Goal: Task Accomplishment & Management: Use online tool/utility

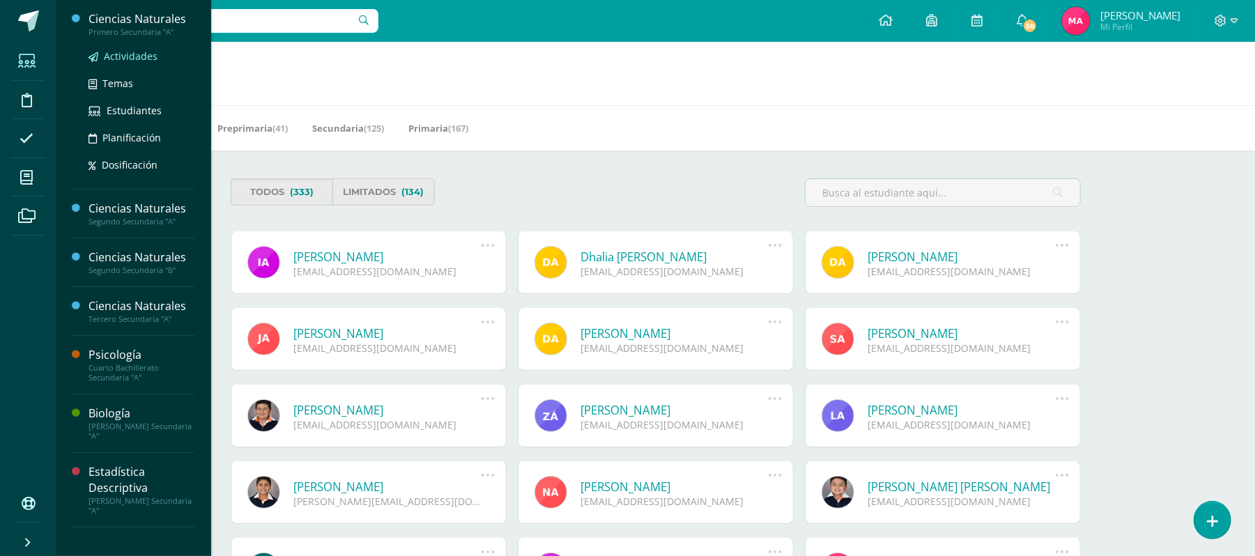
click at [152, 54] on span "Actividades" at bounding box center [131, 55] width 54 height 13
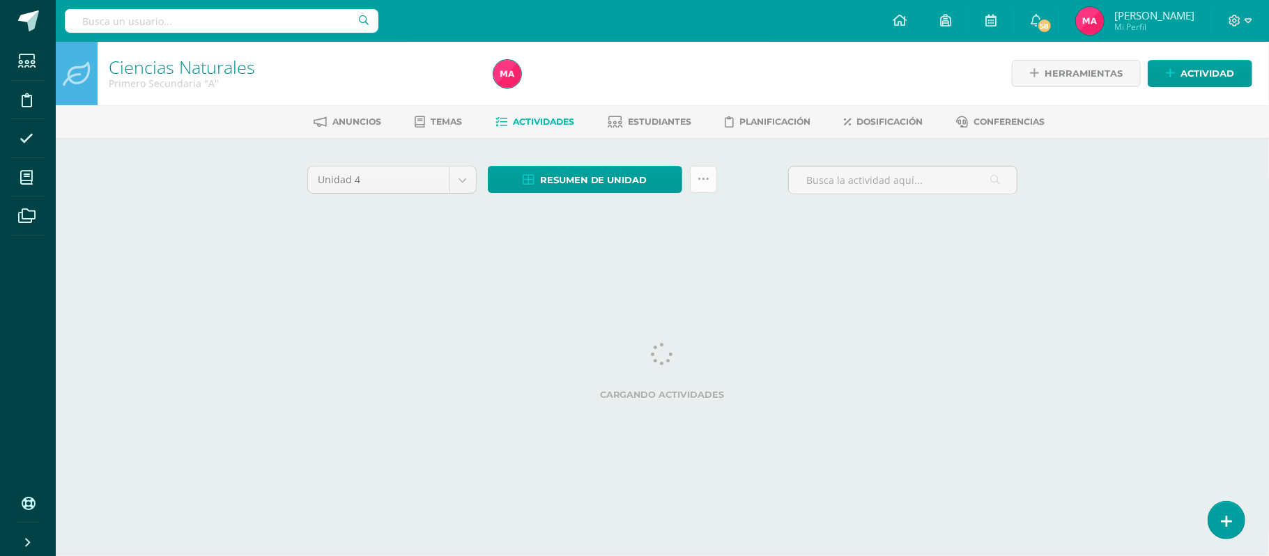
click at [702, 182] on icon at bounding box center [703, 179] width 12 height 12
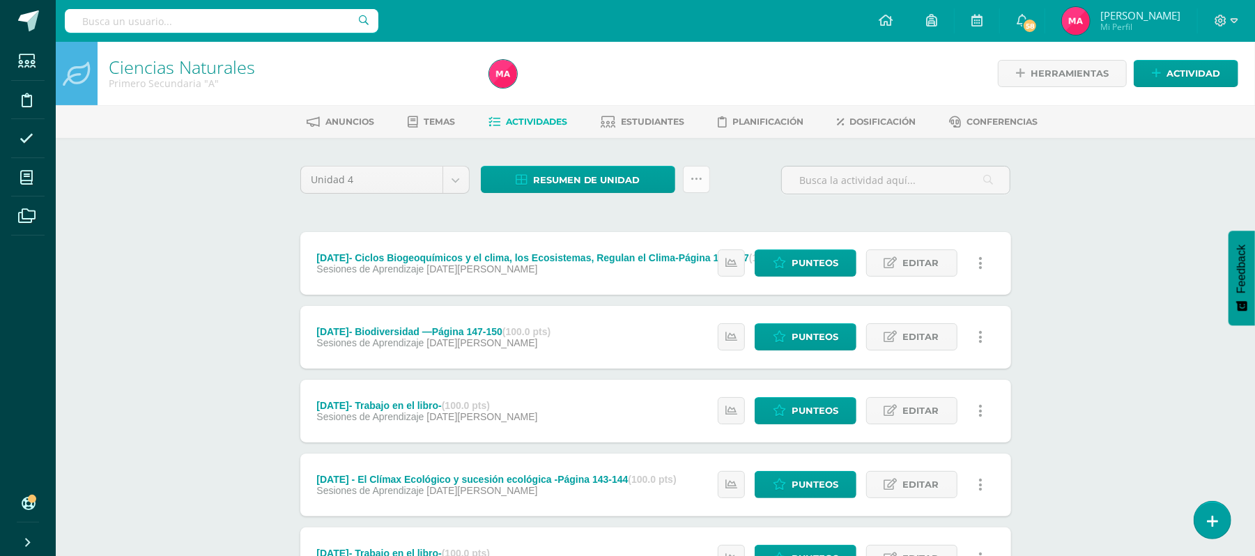
click at [697, 178] on icon at bounding box center [696, 179] width 12 height 12
click at [697, 179] on icon at bounding box center [696, 179] width 12 height 12
click at [687, 184] on link at bounding box center [696, 179] width 27 height 27
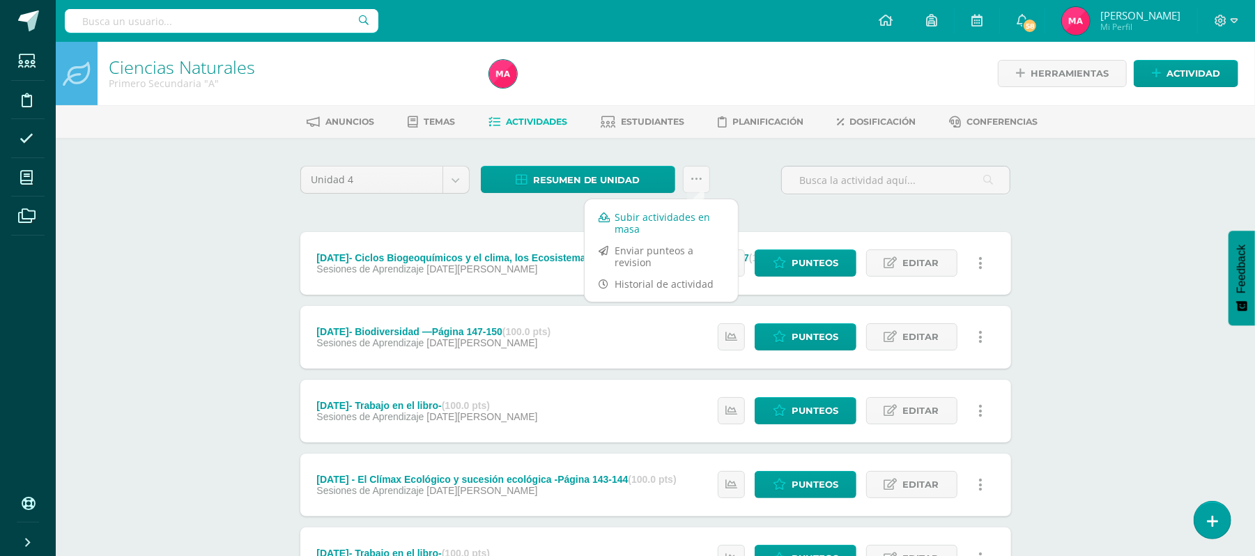
click at [672, 228] on link "Subir actividades en masa" at bounding box center [660, 222] width 153 height 33
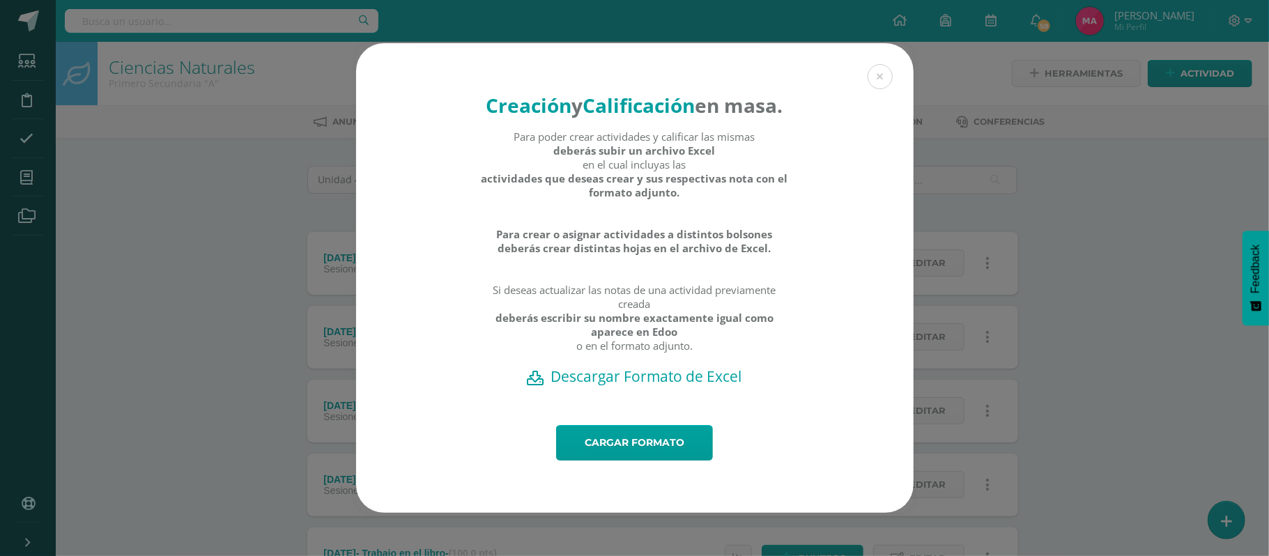
click at [712, 401] on div "Creación y Calificación en masa. Para poder crear actividades y calificar las m…" at bounding box center [634, 234] width 557 height 382
click at [699, 386] on h2 "Descargar Formato de Excel" at bounding box center [634, 376] width 509 height 20
click at [605, 458] on link "Cargar formato" at bounding box center [634, 443] width 157 height 36
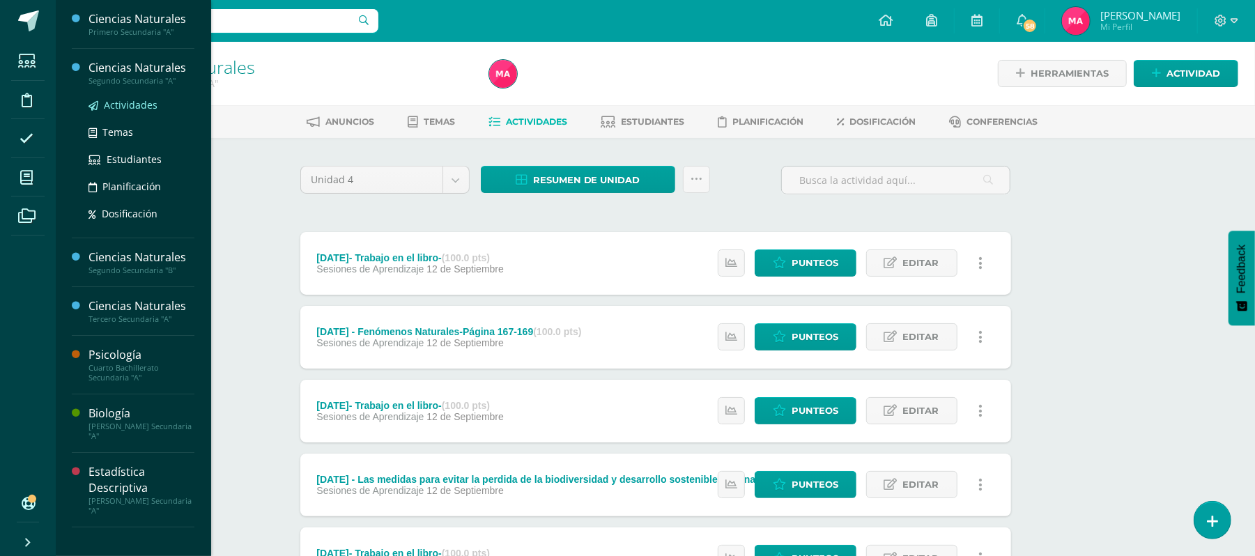
click at [148, 107] on span "Actividades" at bounding box center [131, 104] width 54 height 13
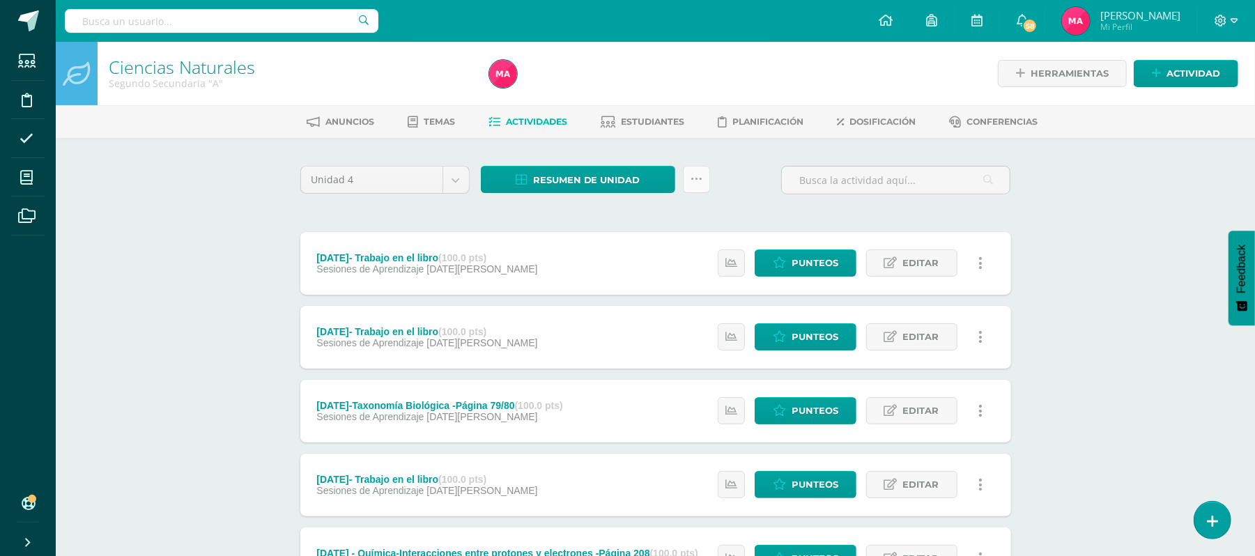
click at [703, 182] on link at bounding box center [696, 179] width 27 height 27
click at [691, 209] on link "Subir actividades en masa" at bounding box center [660, 222] width 153 height 33
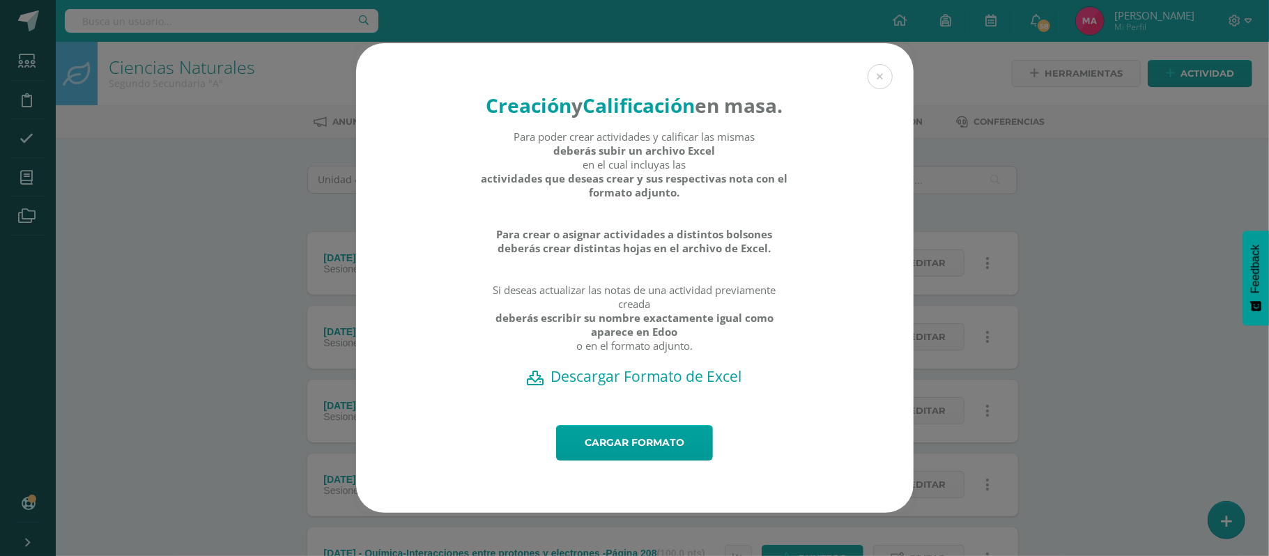
click at [669, 386] on h2 "Descargar Formato de Excel" at bounding box center [634, 376] width 509 height 20
click at [607, 456] on link "Cargar formato" at bounding box center [634, 443] width 157 height 36
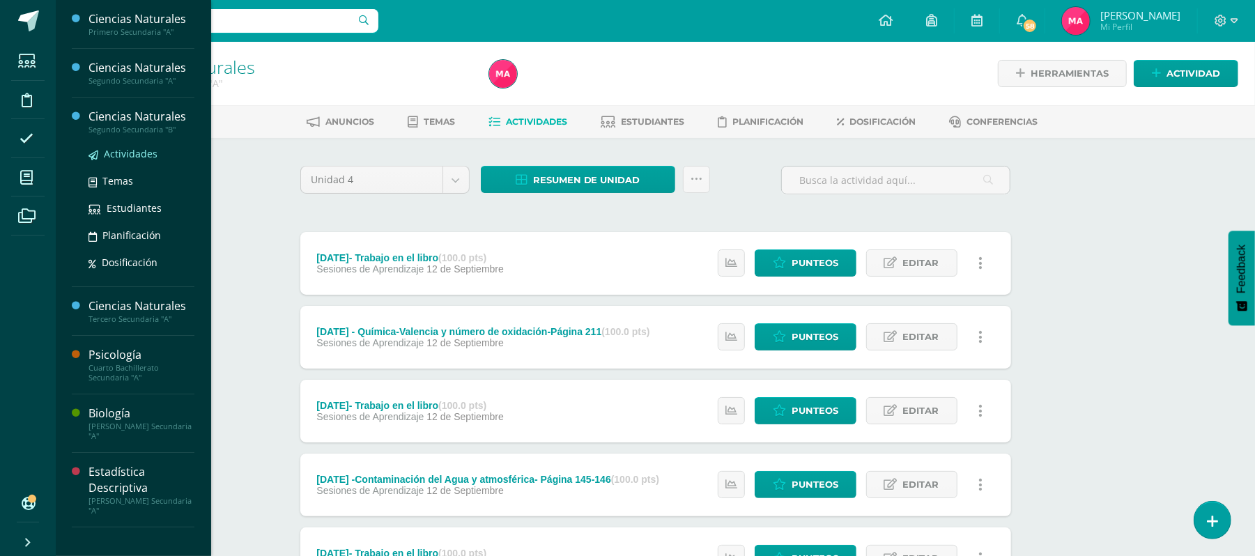
click at [138, 155] on span "Actividades" at bounding box center [131, 153] width 54 height 13
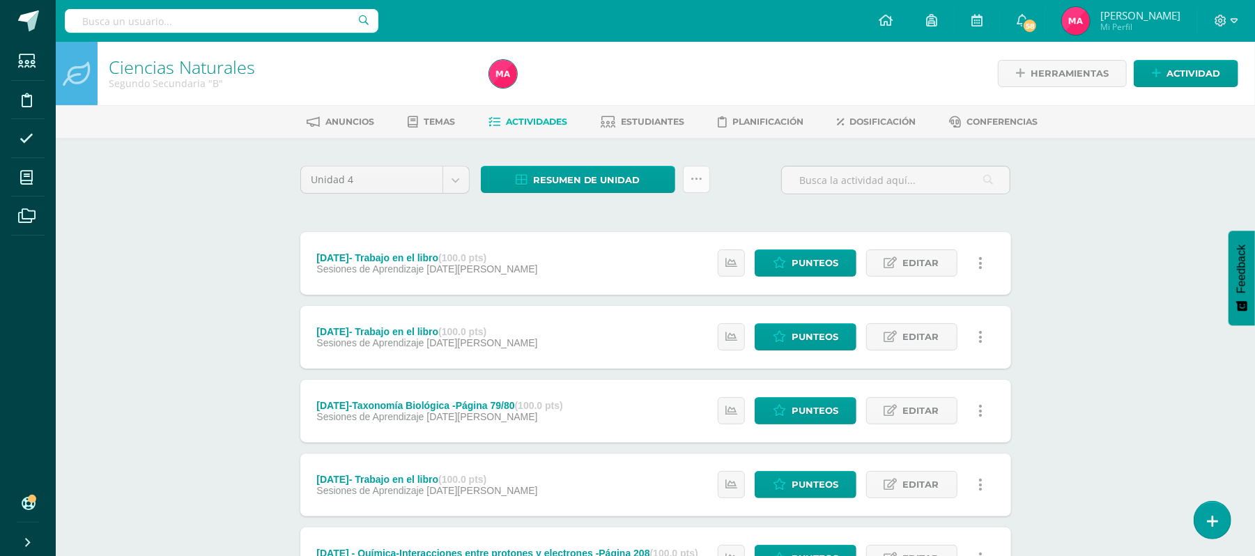
click at [708, 180] on link at bounding box center [696, 179] width 27 height 27
click at [664, 217] on link "Subir actividades en masa" at bounding box center [660, 222] width 153 height 33
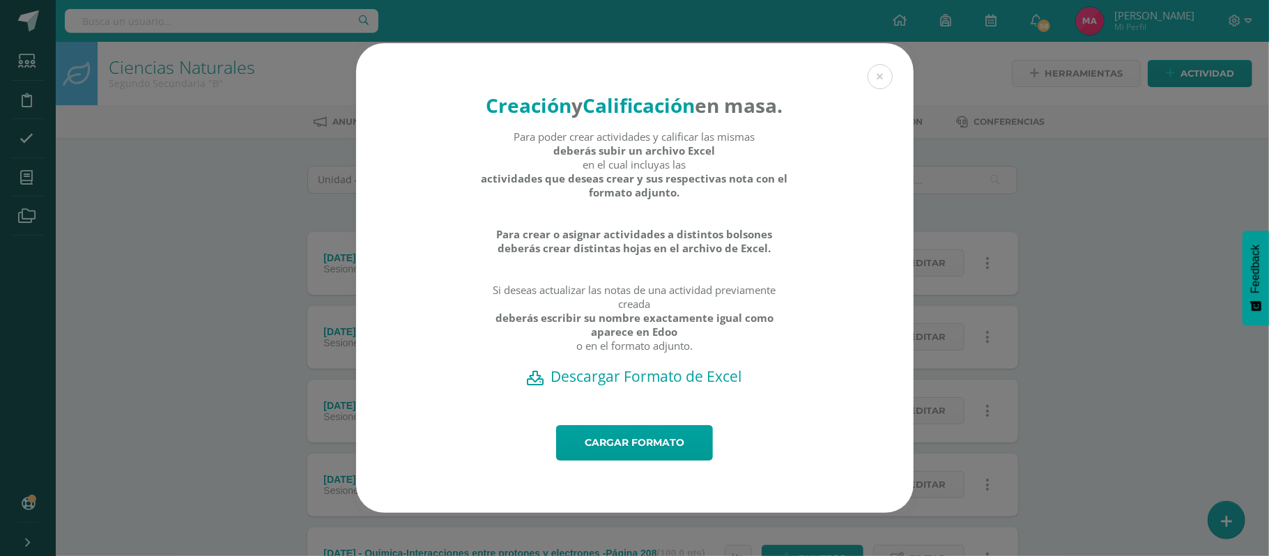
click at [622, 386] on h2 "Descargar Formato de Excel" at bounding box center [634, 376] width 509 height 20
click at [656, 449] on link "Cargar formato" at bounding box center [634, 443] width 157 height 36
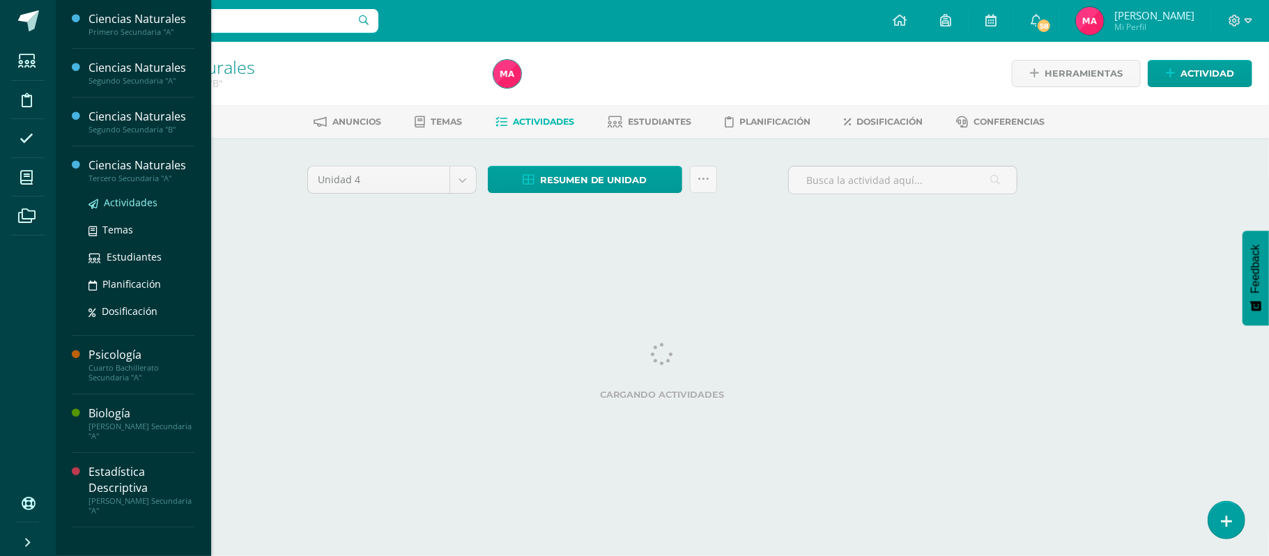
click at [130, 206] on span "Actividades" at bounding box center [131, 202] width 54 height 13
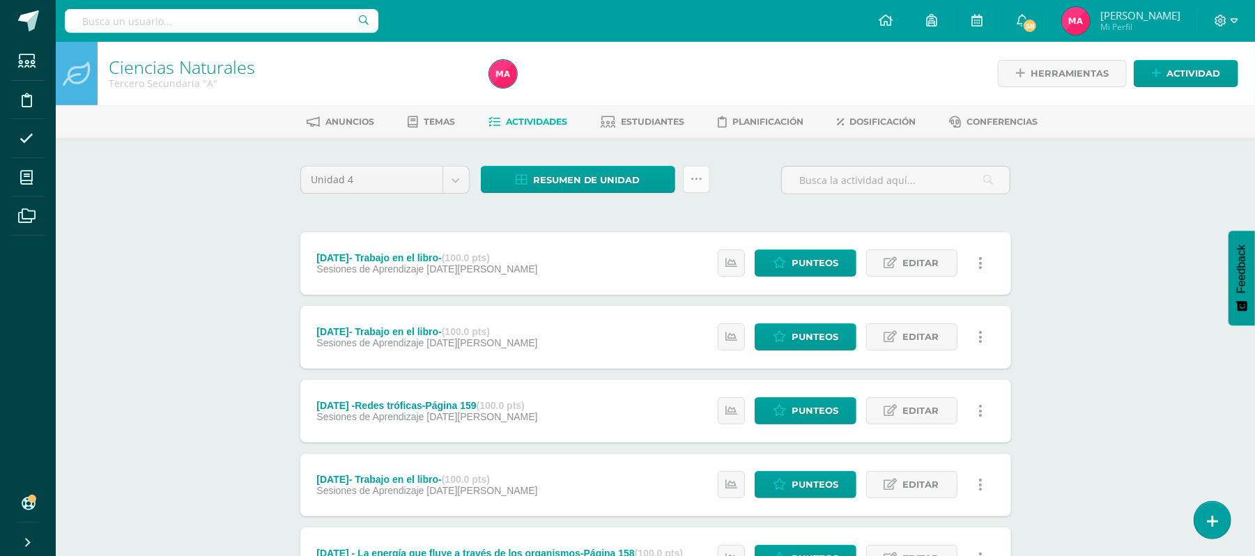
click at [689, 178] on link at bounding box center [696, 179] width 27 height 27
click at [700, 221] on link "Subir actividades en masa" at bounding box center [660, 222] width 153 height 33
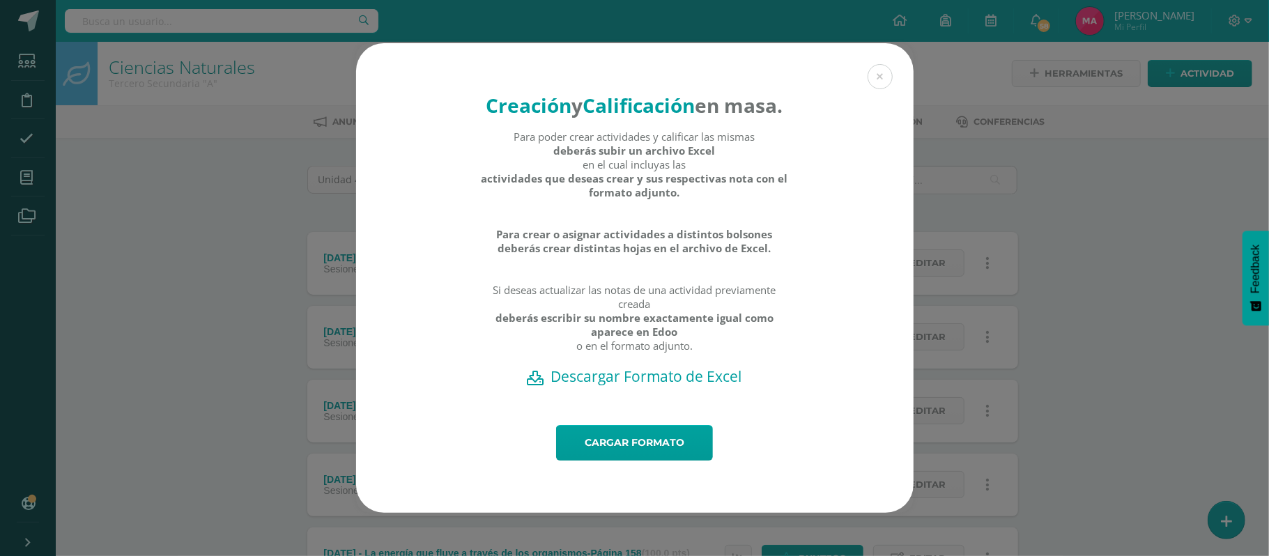
click at [669, 386] on h2 "Descargar Formato de Excel" at bounding box center [634, 376] width 509 height 20
click at [658, 458] on link "Cargar formato" at bounding box center [634, 443] width 157 height 36
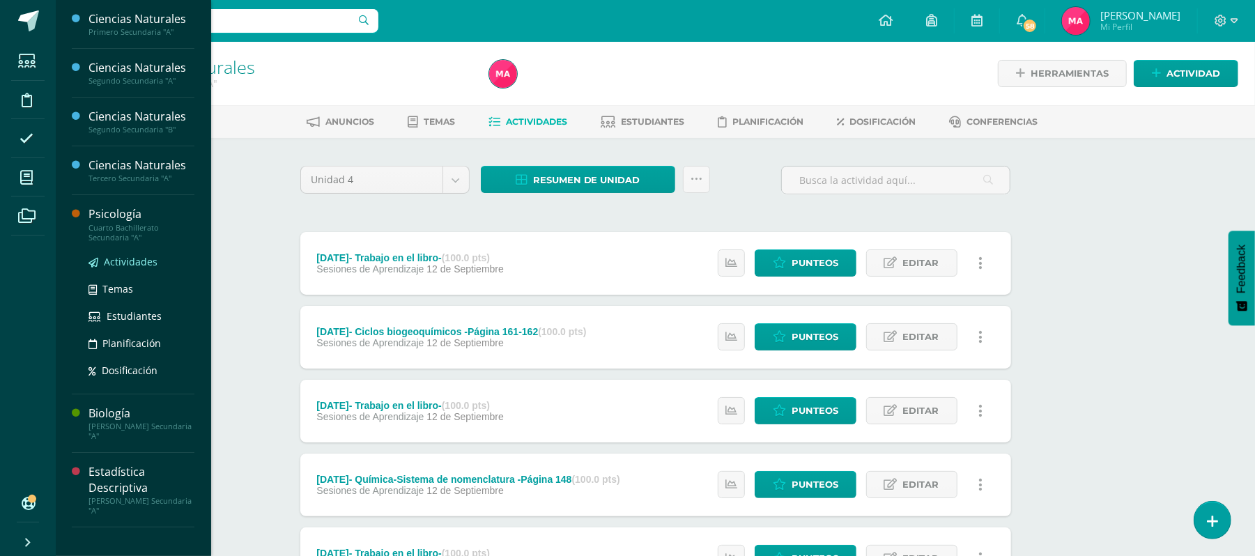
click at [132, 262] on span "Actividades" at bounding box center [131, 261] width 54 height 13
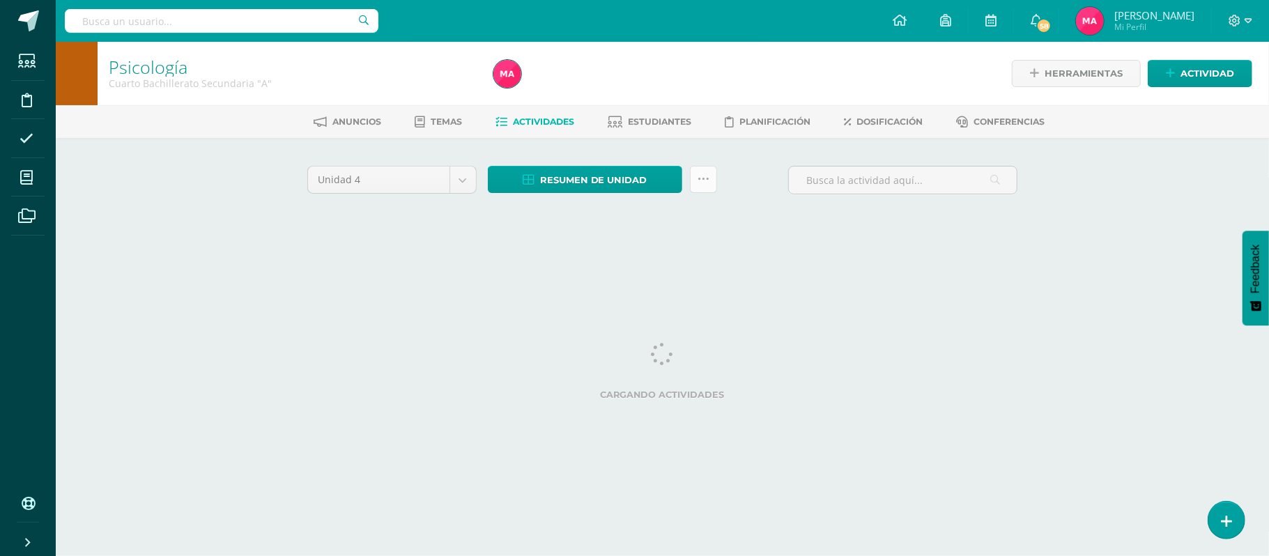
click at [702, 182] on icon at bounding box center [703, 179] width 12 height 12
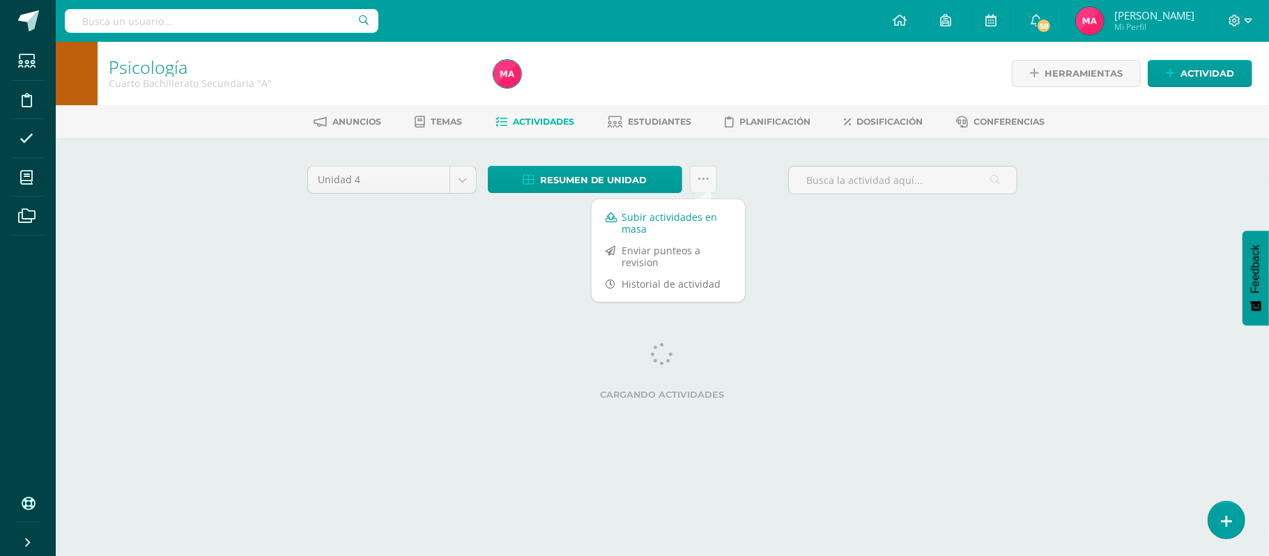
click at [697, 215] on link "Subir actividades en masa" at bounding box center [667, 222] width 153 height 33
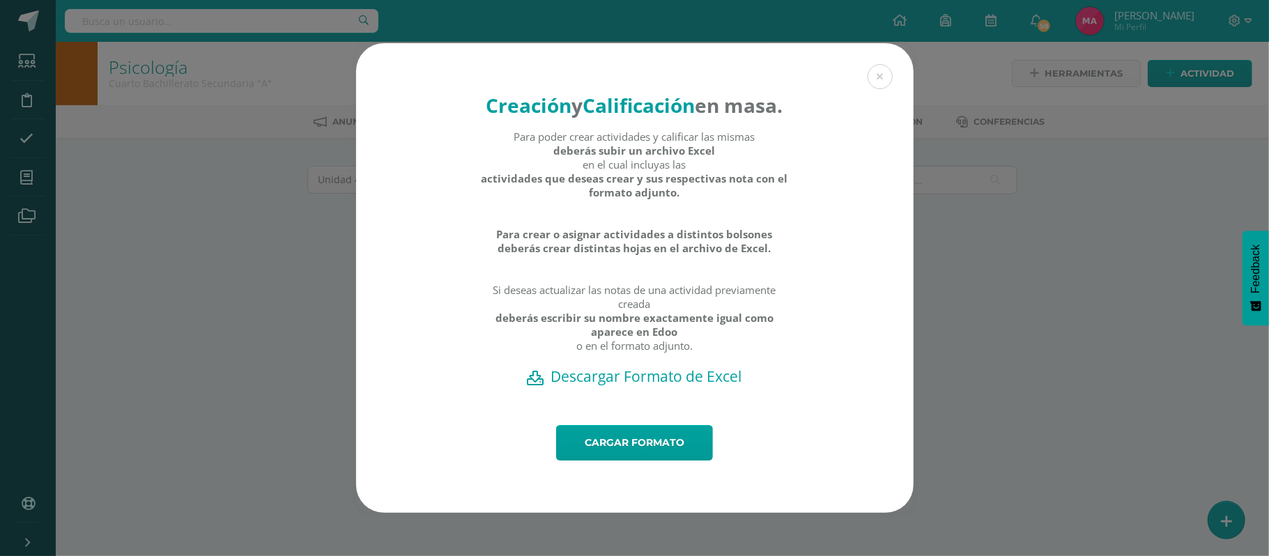
click at [656, 386] on h2 "Descargar Formato de Excel" at bounding box center [634, 376] width 509 height 20
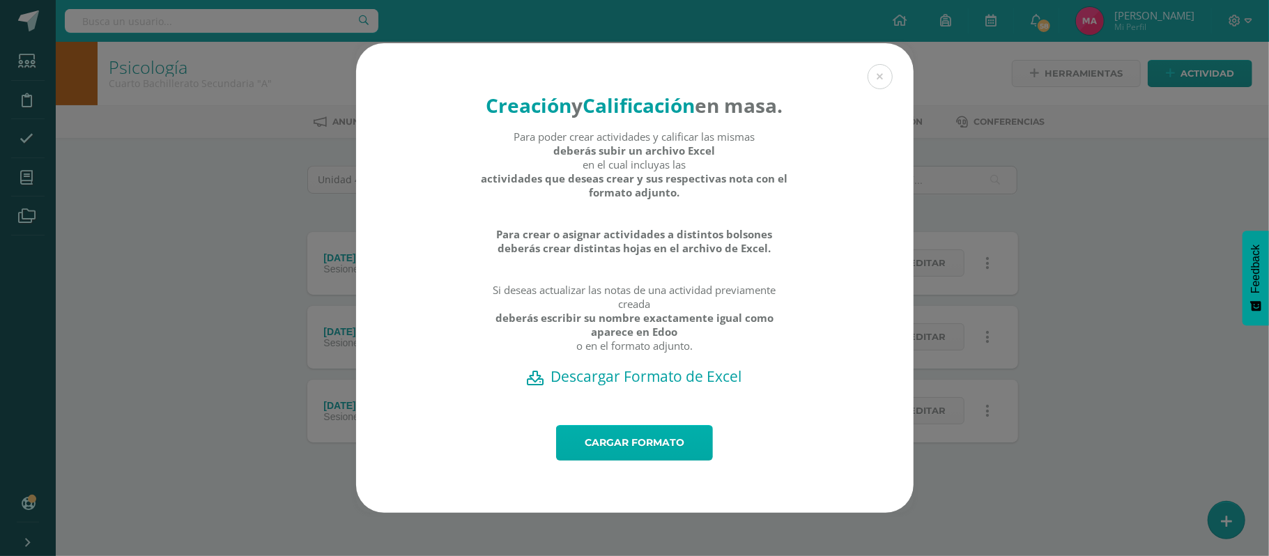
click at [621, 460] on link "Cargar formato" at bounding box center [634, 443] width 157 height 36
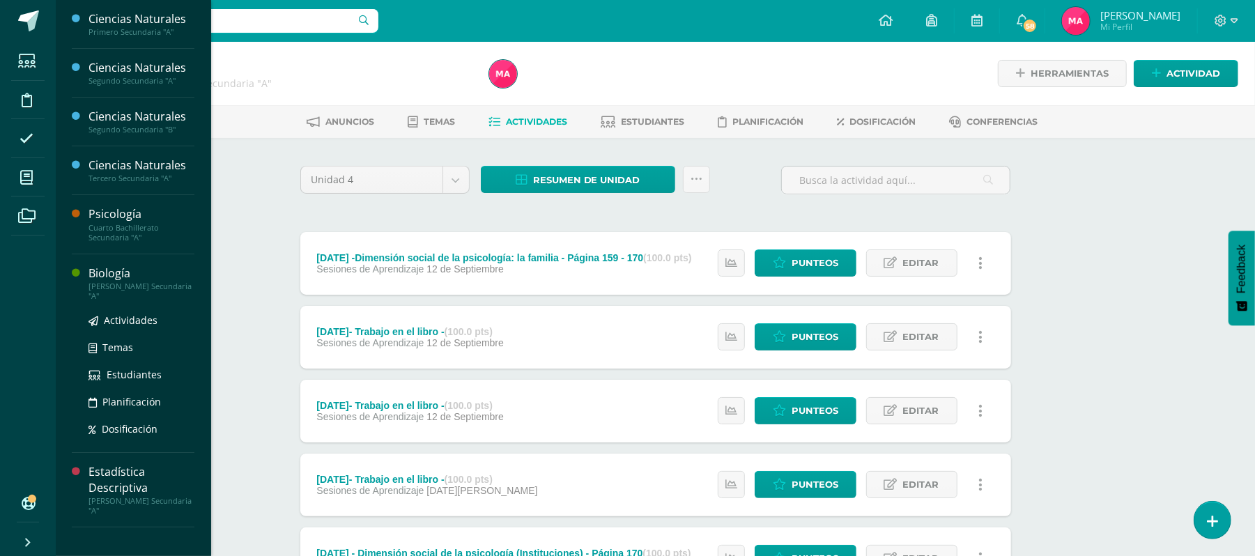
click at [126, 332] on ul "Actividades Temas Estudiantes Planificación Dosificación" at bounding box center [141, 374] width 106 height 125
click at [112, 320] on span "Actividades" at bounding box center [131, 319] width 54 height 13
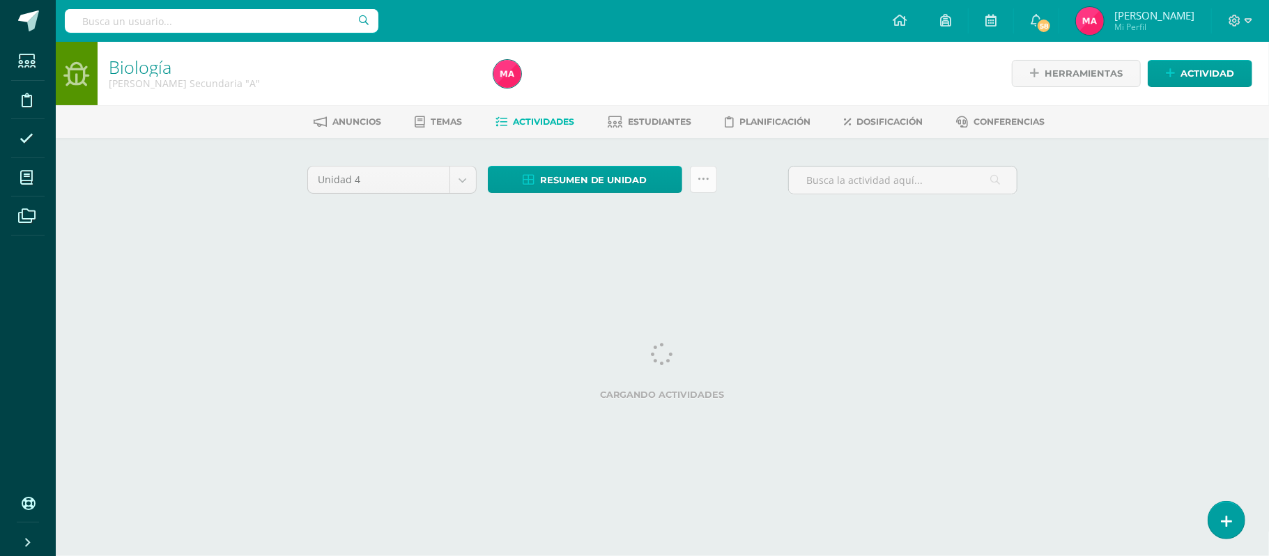
click at [701, 190] on link at bounding box center [703, 179] width 27 height 27
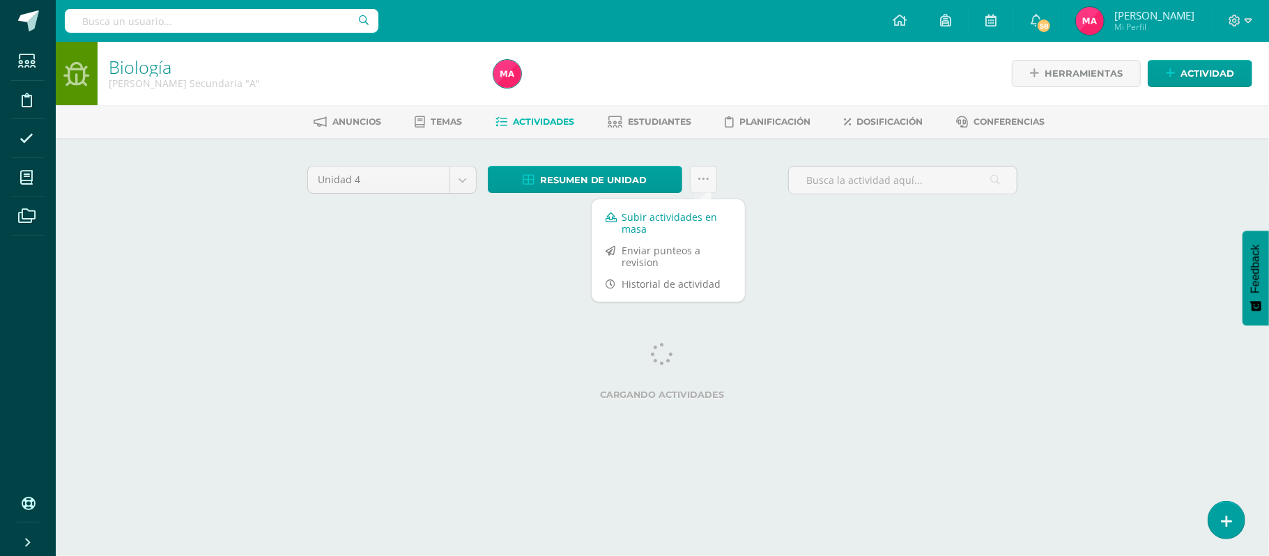
click at [670, 224] on link "Subir actividades en masa" at bounding box center [667, 222] width 153 height 33
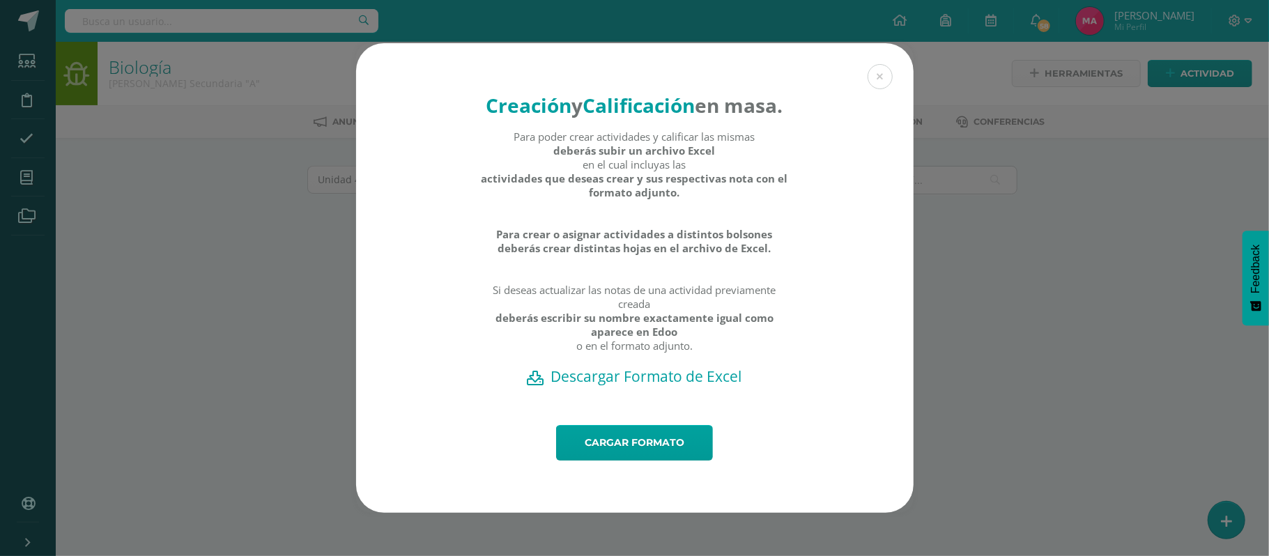
click at [639, 386] on h2 "Descargar Formato de Excel" at bounding box center [634, 376] width 509 height 20
click at [619, 460] on link "Cargar formato" at bounding box center [634, 443] width 157 height 36
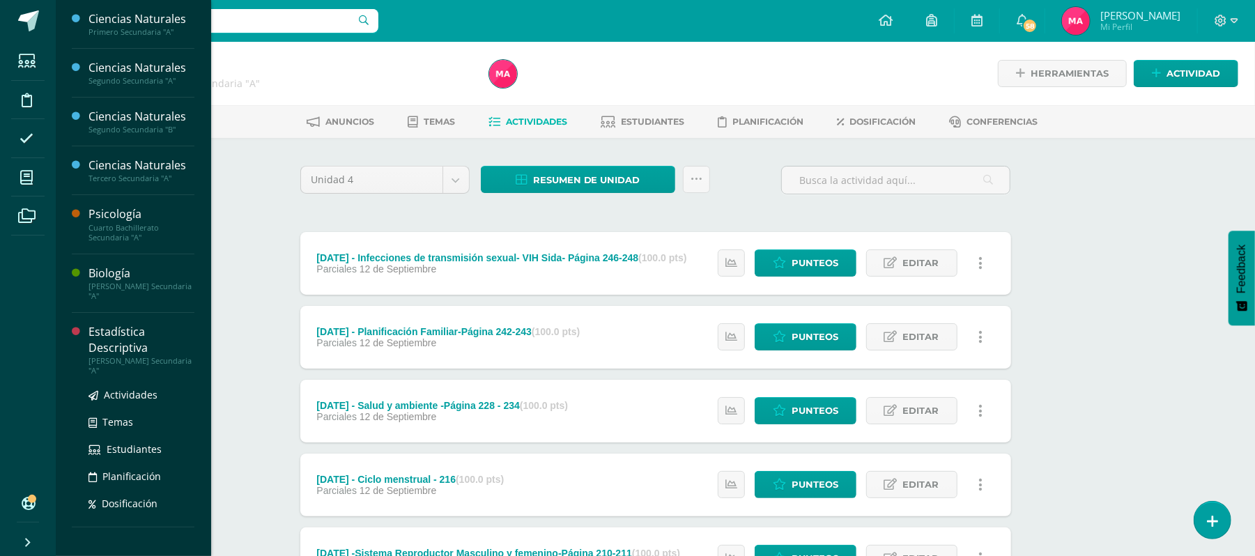
click at [139, 405] on ul "Actividades Temas Estudiantes Planificación Dosificación" at bounding box center [141, 449] width 106 height 125
click at [131, 398] on span "Actividades" at bounding box center [131, 394] width 54 height 13
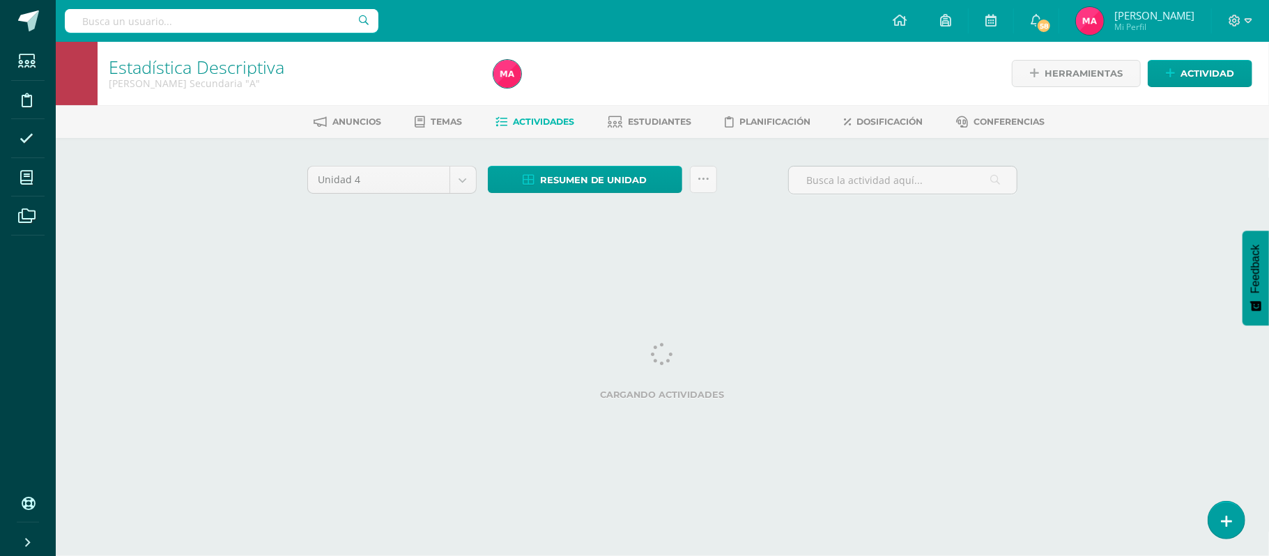
click at [711, 185] on div "Resumen de unidad Descargar como HTML Descargar como PDF Descargar como XLS Sub…" at bounding box center [602, 186] width 240 height 40
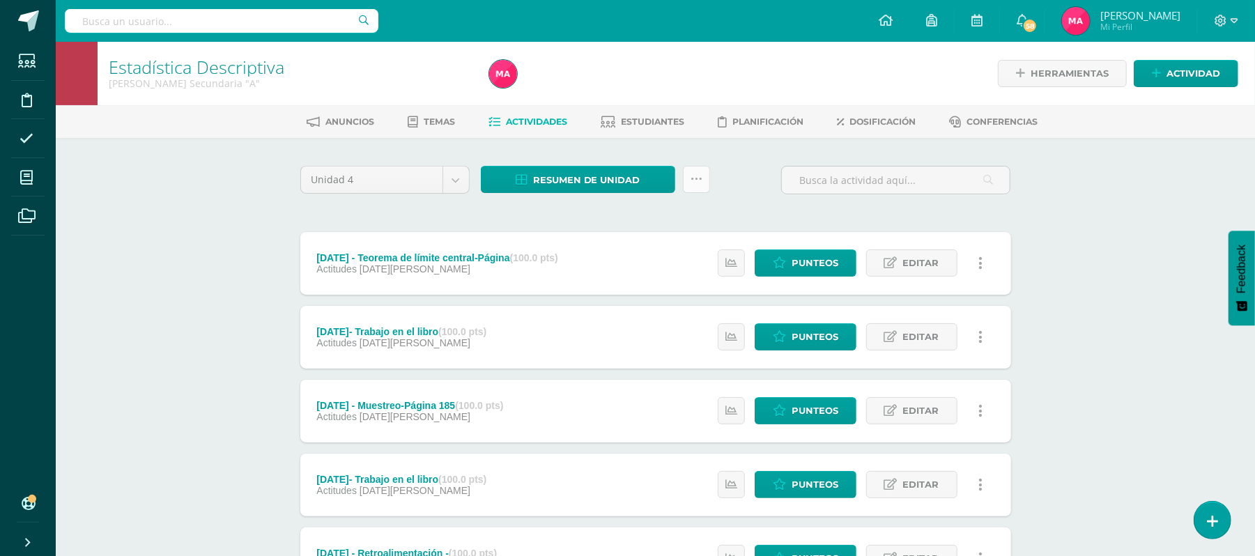
click at [704, 178] on link at bounding box center [696, 179] width 27 height 27
click at [694, 224] on link "Subir actividades en masa" at bounding box center [660, 222] width 153 height 33
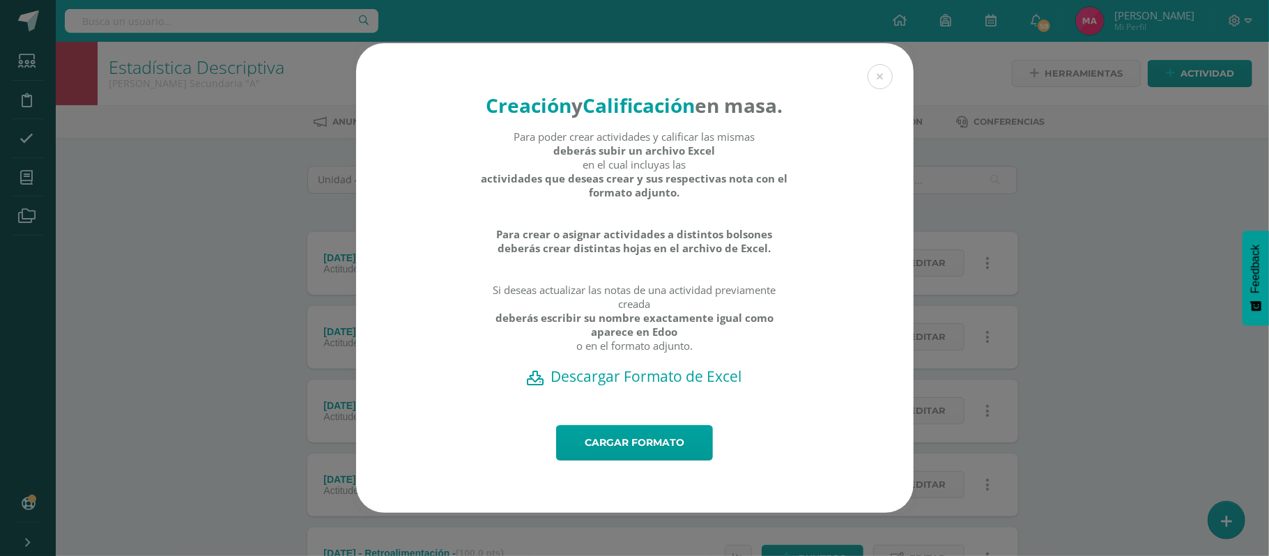
click at [592, 386] on h2 "Descargar Formato de Excel" at bounding box center [634, 376] width 509 height 20
click at [625, 386] on h2 "Descargar Formato de Excel" at bounding box center [634, 376] width 509 height 20
click at [664, 449] on link "Cargar formato" at bounding box center [634, 443] width 157 height 36
